Goal: Find specific page/section

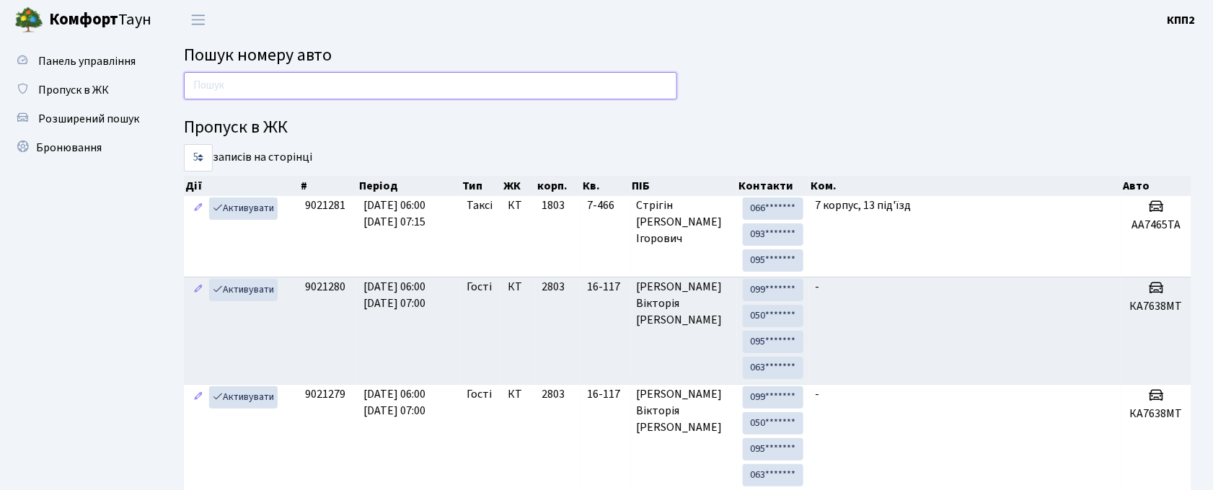
click at [503, 99] on input "text" at bounding box center [430, 85] width 493 height 27
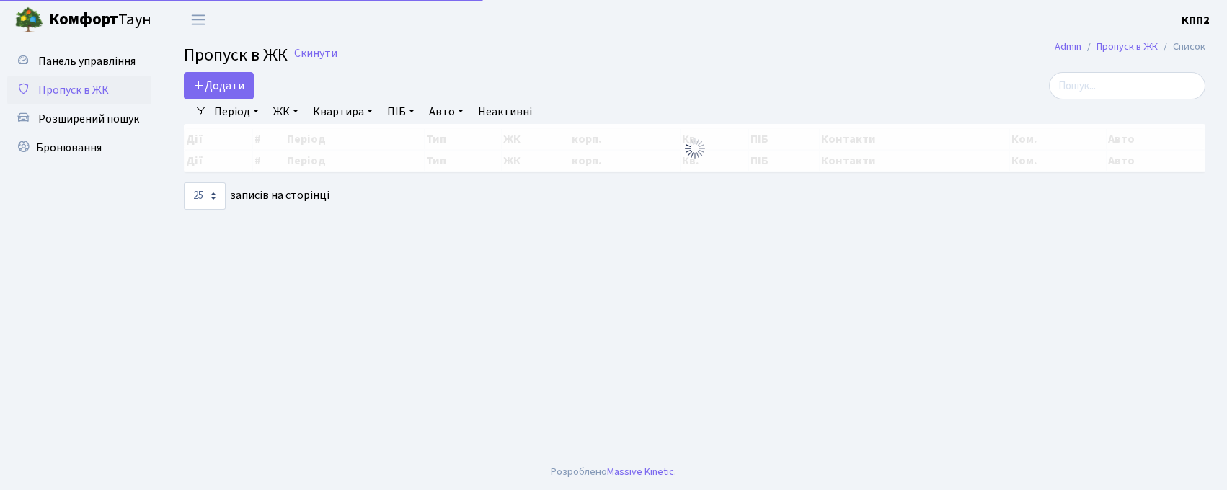
select select "25"
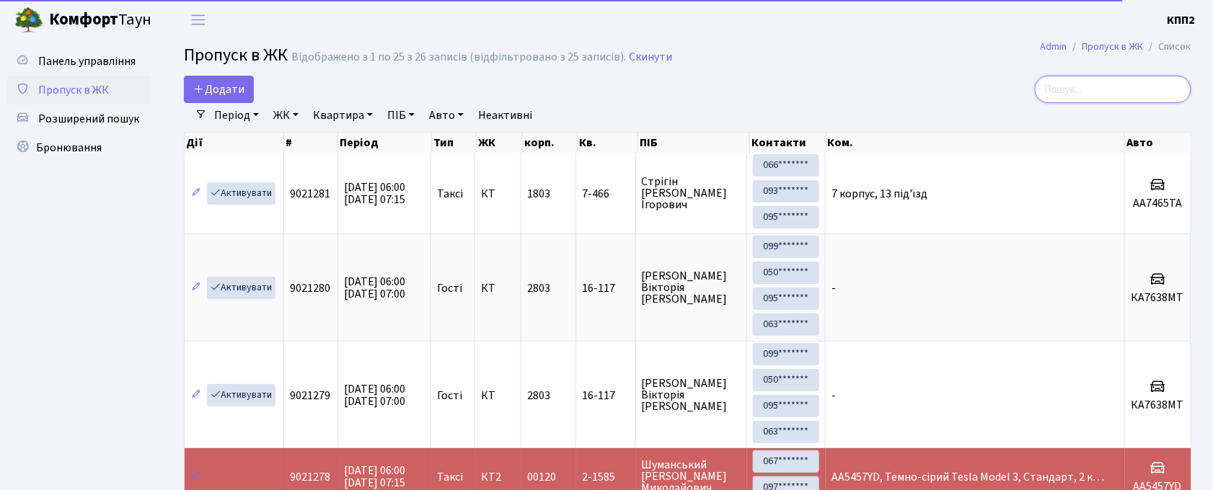
click at [1091, 98] on input "search" at bounding box center [1113, 89] width 156 height 27
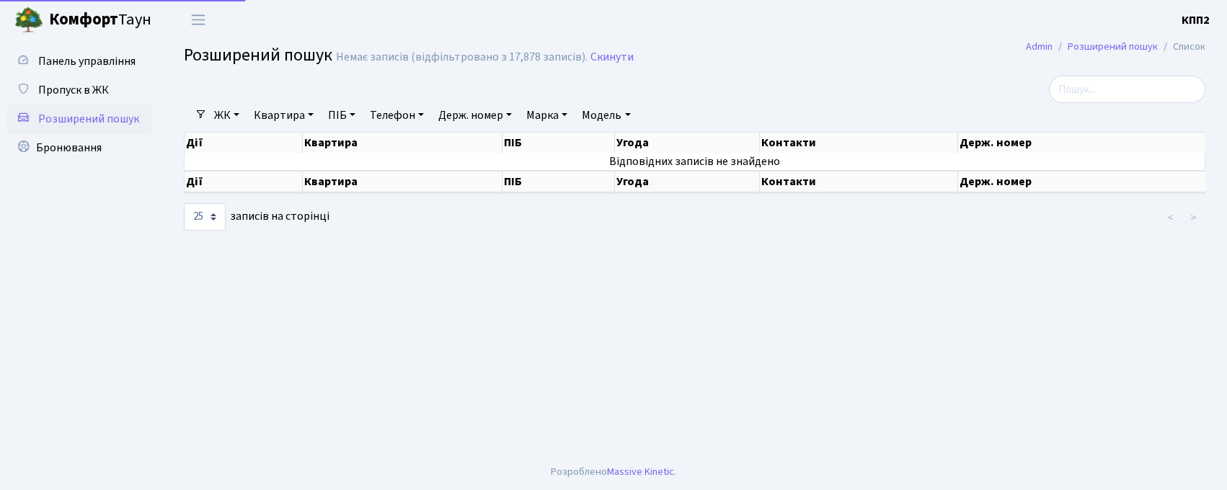
select select "25"
